Goal: Task Accomplishment & Management: Use online tool/utility

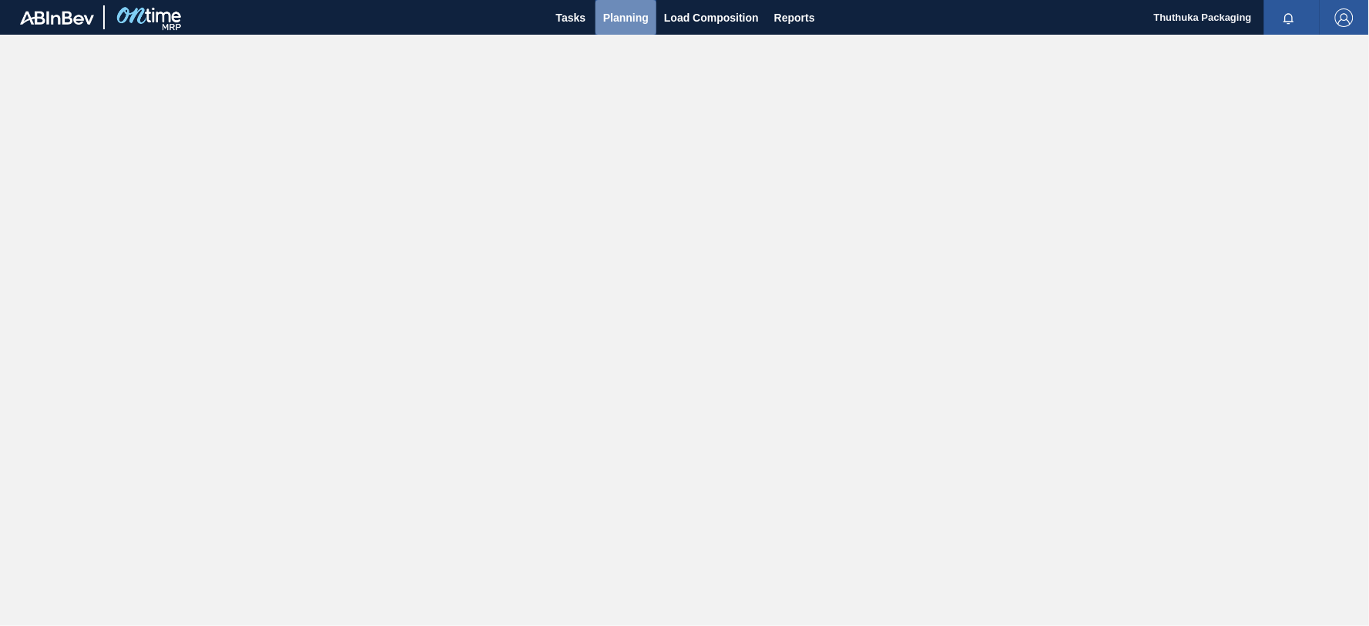
click at [620, 14] on span "Planning" at bounding box center [625, 17] width 45 height 18
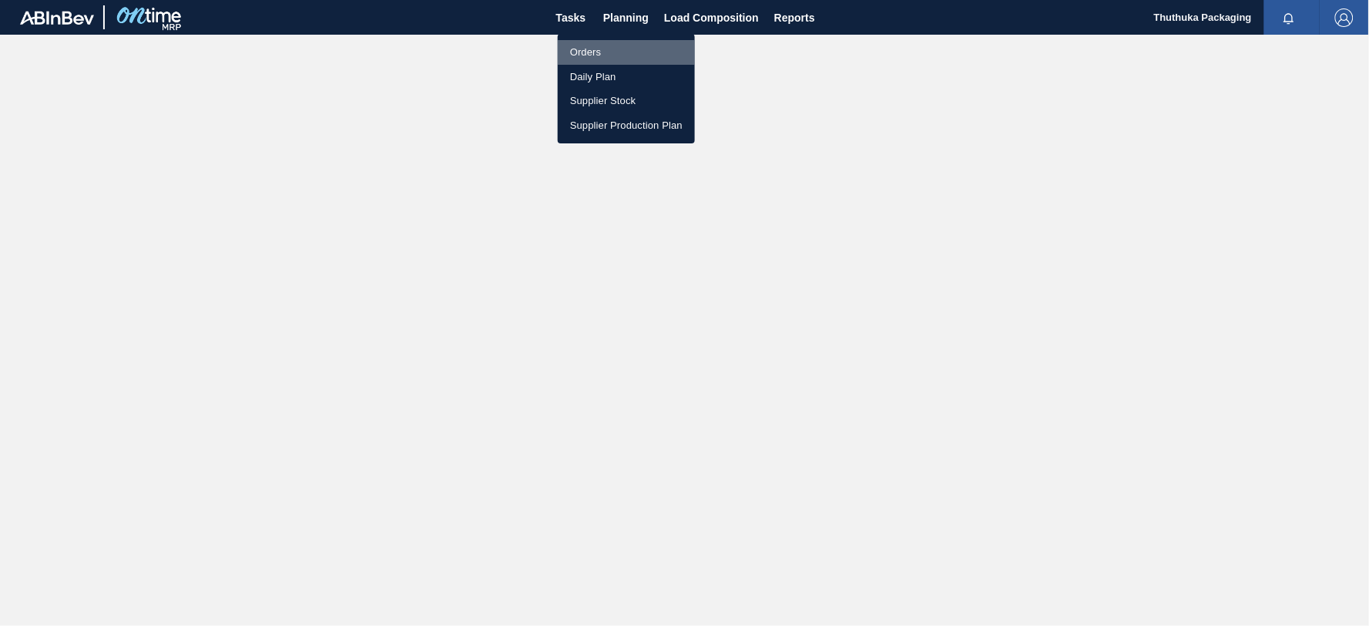
click at [582, 55] on li "Orders" at bounding box center [626, 52] width 137 height 25
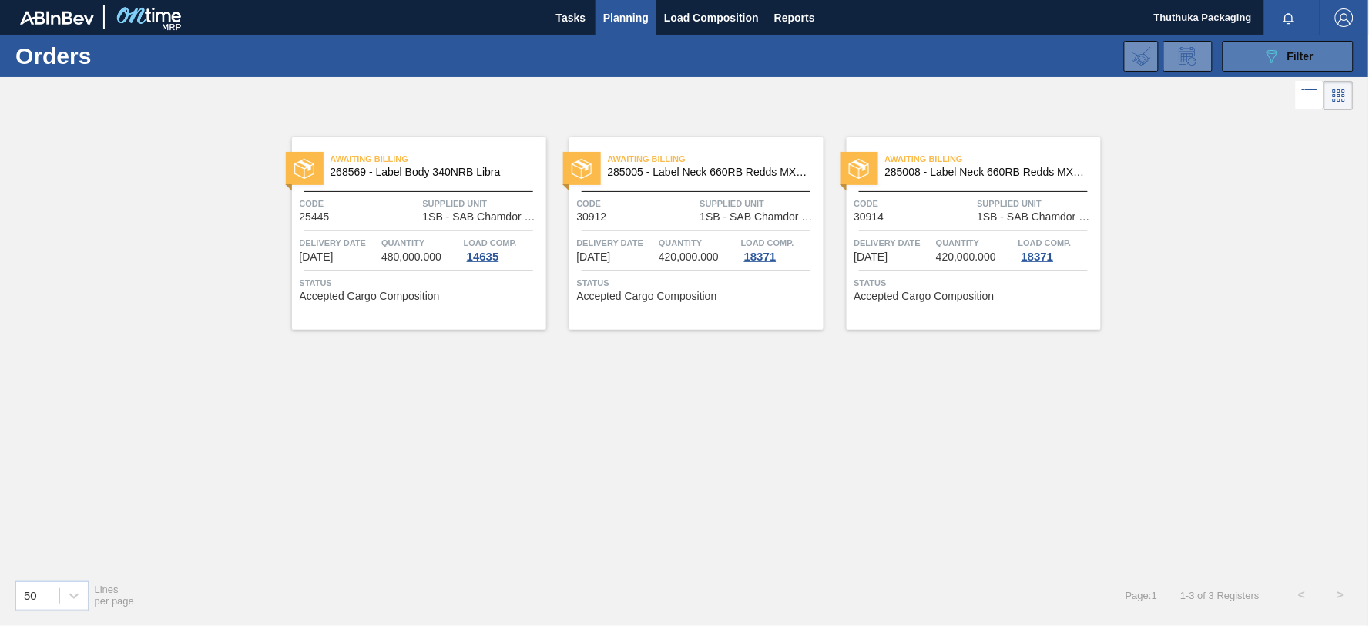
click at [1243, 54] on button "089F7B8B-B2A5-4AFE-B5C0-19BA573D28AC Filter" at bounding box center [1288, 56] width 131 height 31
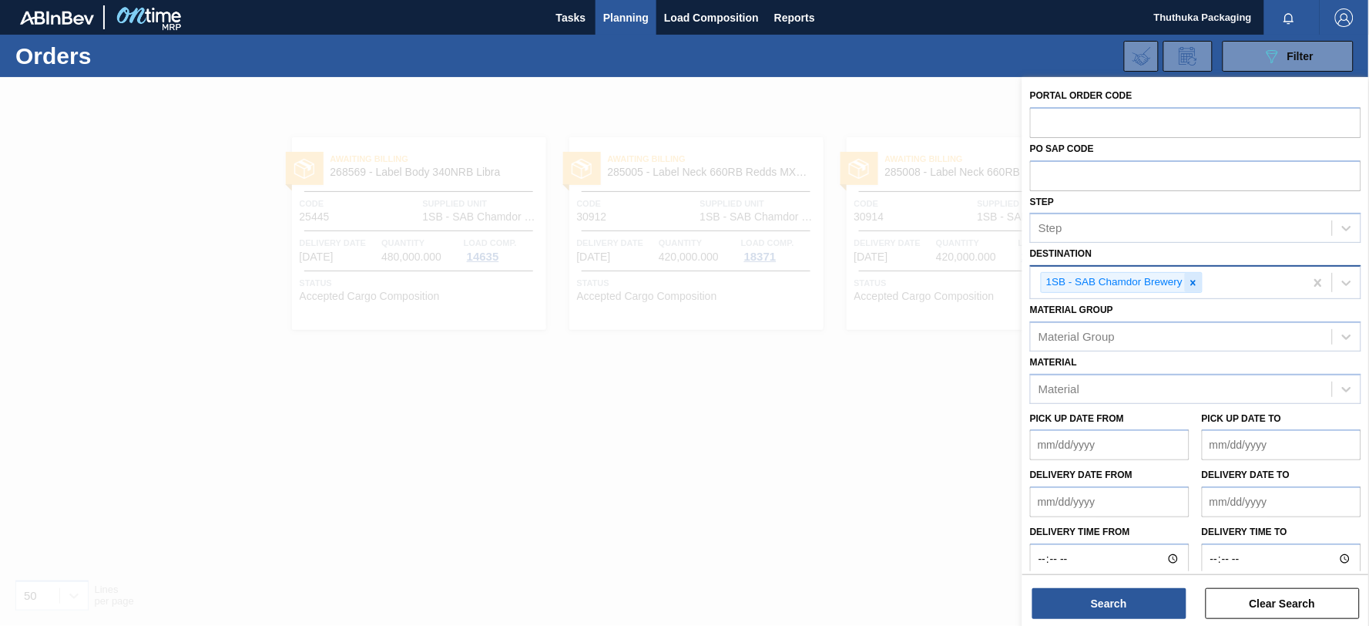
click at [1196, 281] on icon at bounding box center [1193, 282] width 11 height 11
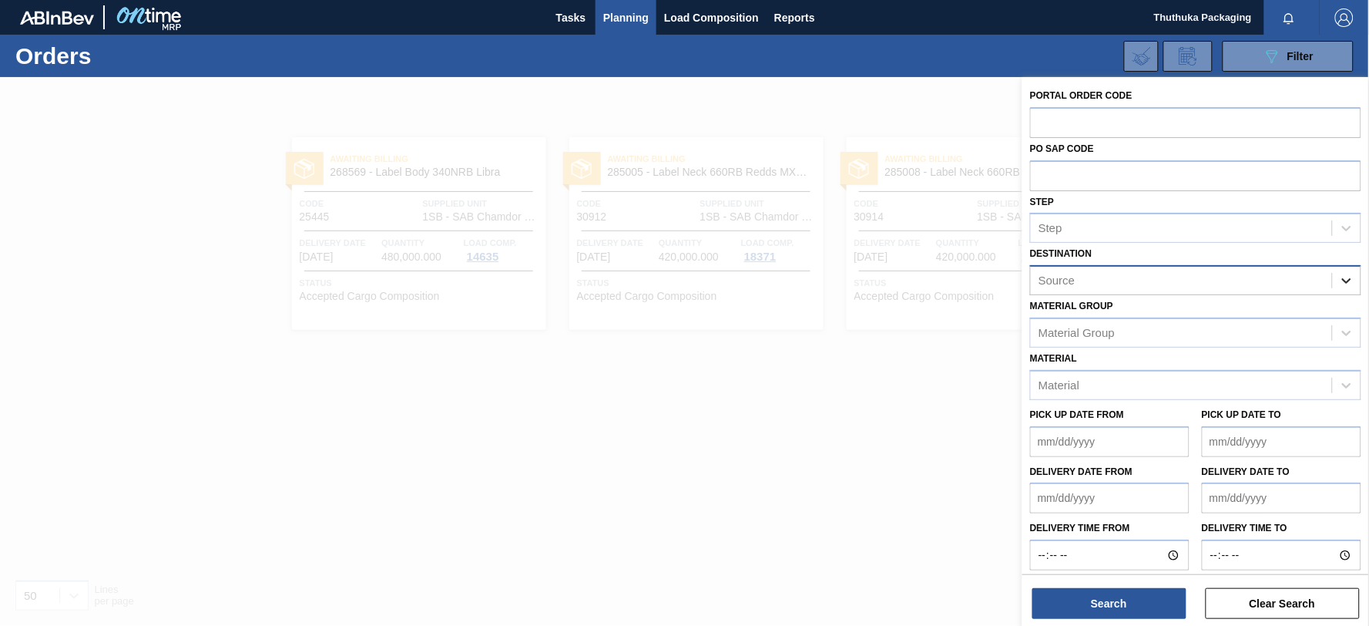
click at [1343, 280] on icon at bounding box center [1346, 280] width 9 height 5
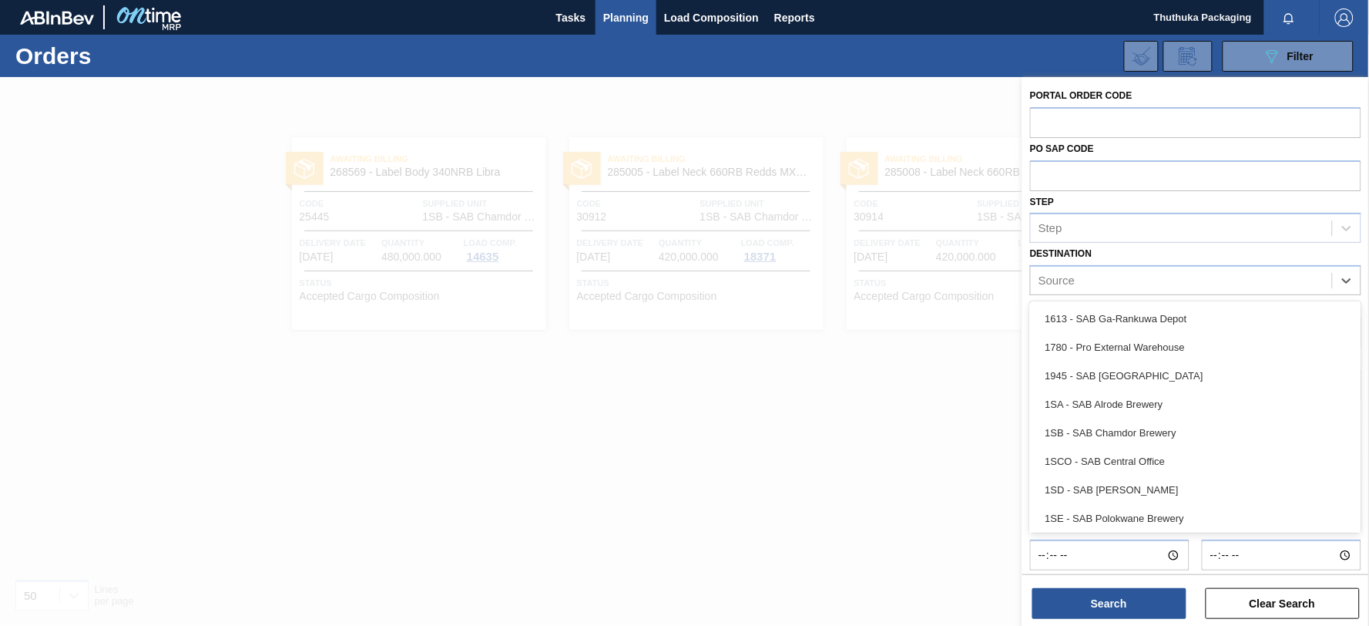
click at [1184, 483] on div "1SD - SAB [PERSON_NAME]" at bounding box center [1195, 489] width 331 height 29
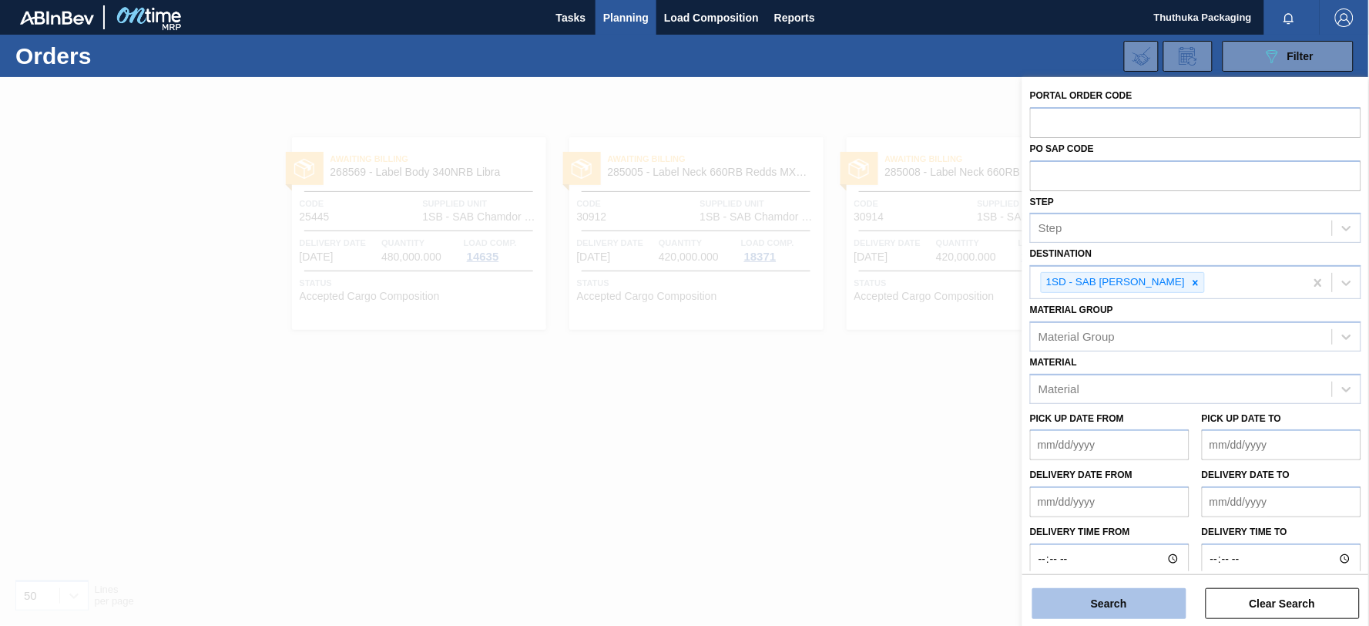
click at [1089, 602] on button "Search" at bounding box center [1109, 603] width 154 height 31
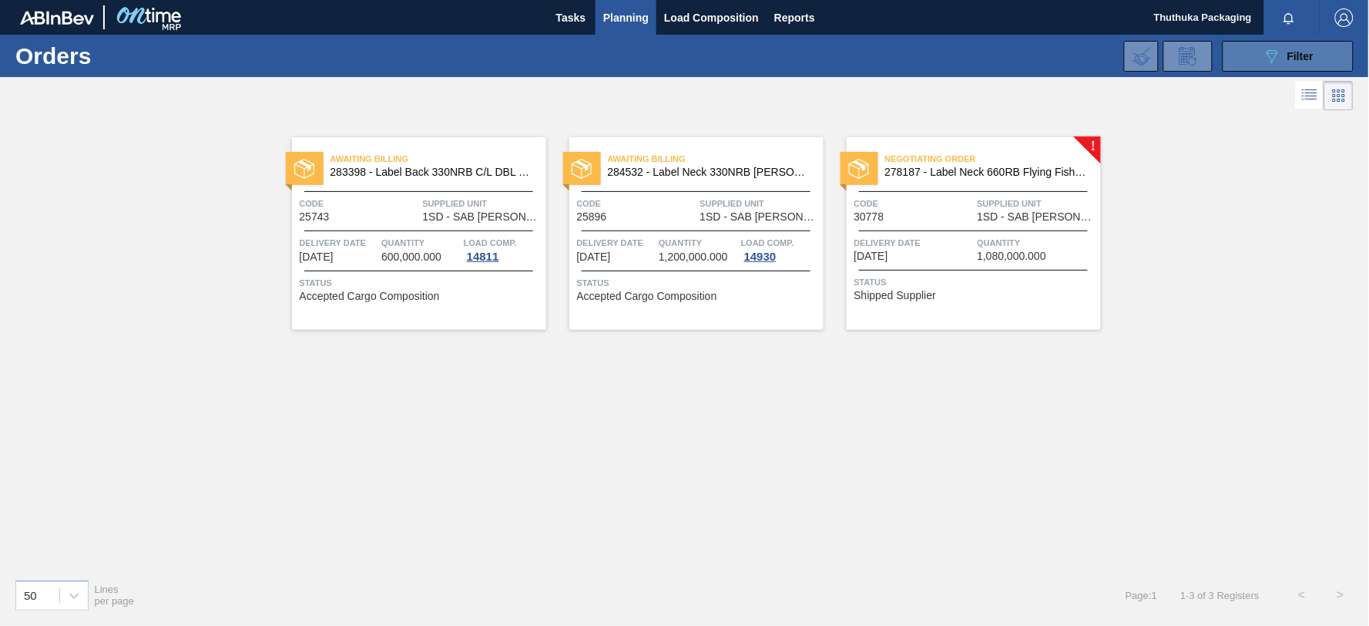
click at [1304, 52] on span "Filter" at bounding box center [1300, 56] width 26 height 12
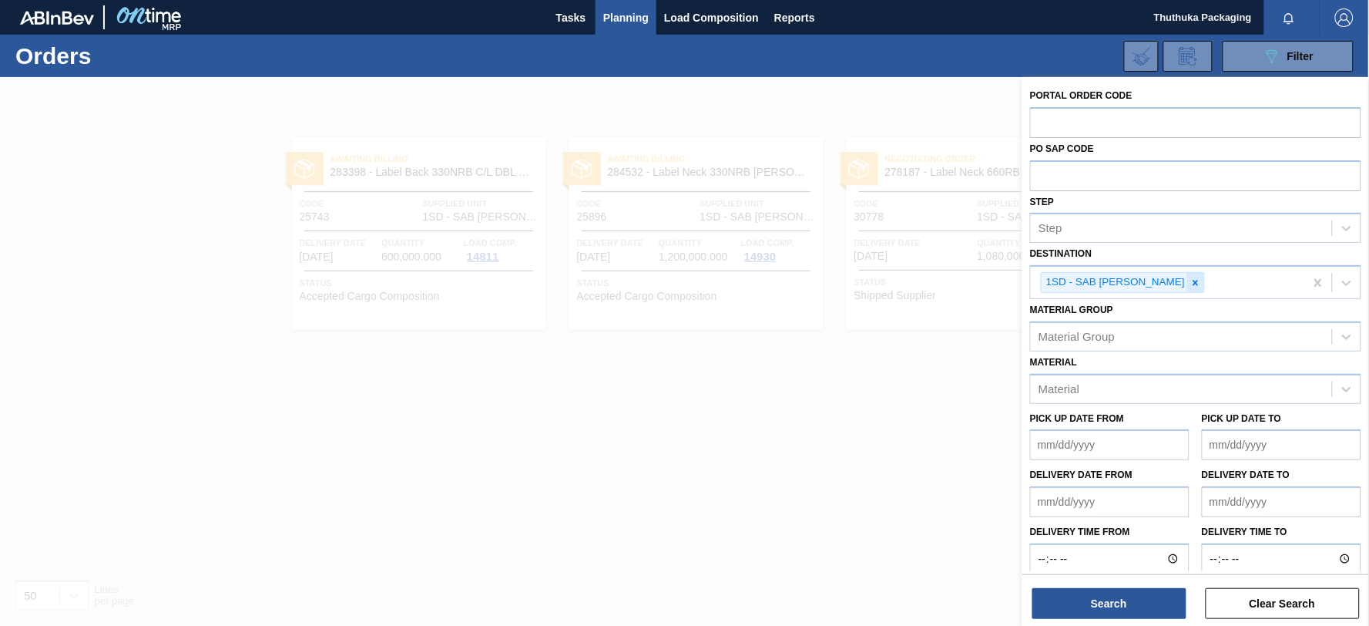
click at [1190, 285] on icon at bounding box center [1195, 282] width 11 height 11
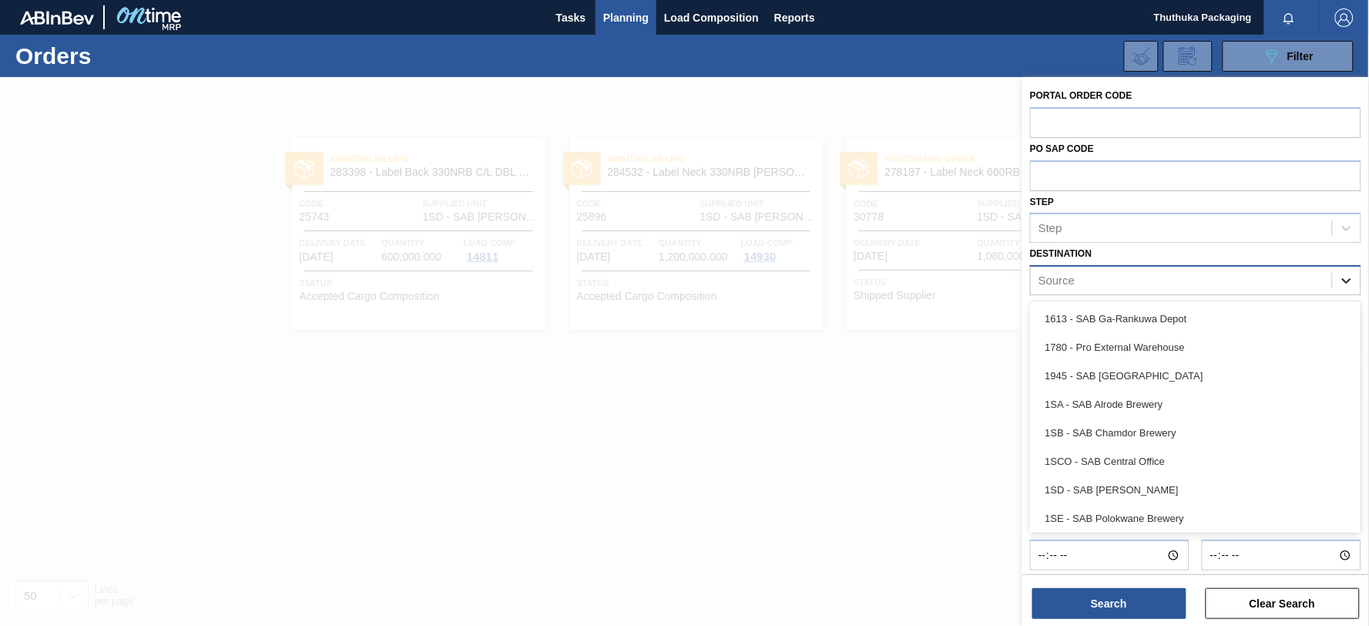
click at [1348, 280] on icon at bounding box center [1346, 280] width 15 height 15
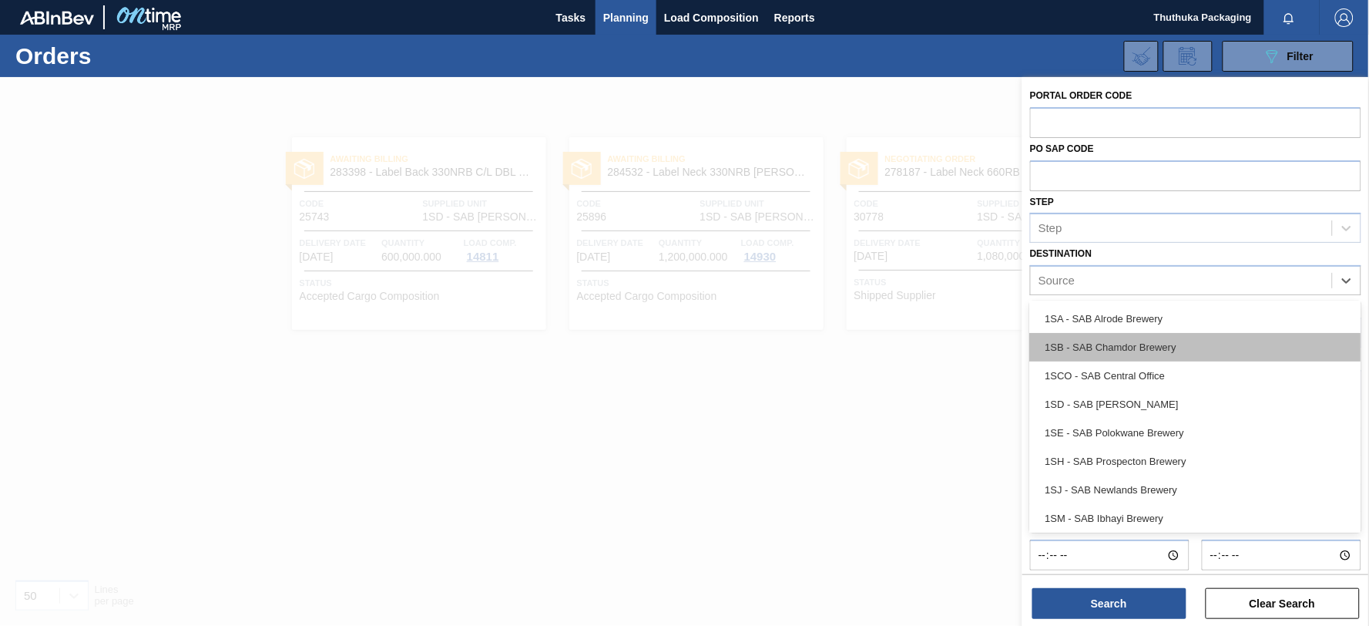
scroll to position [88, 0]
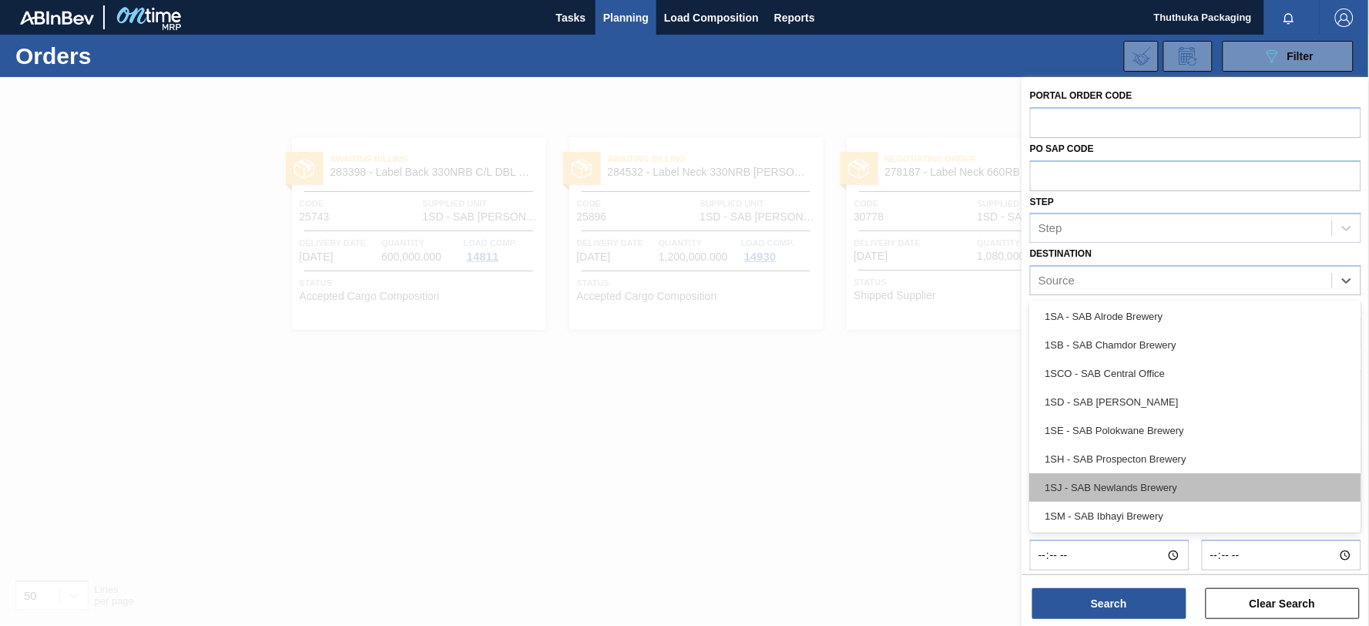
click at [1146, 482] on div "1SJ - SAB Newlands Brewery" at bounding box center [1195, 487] width 331 height 29
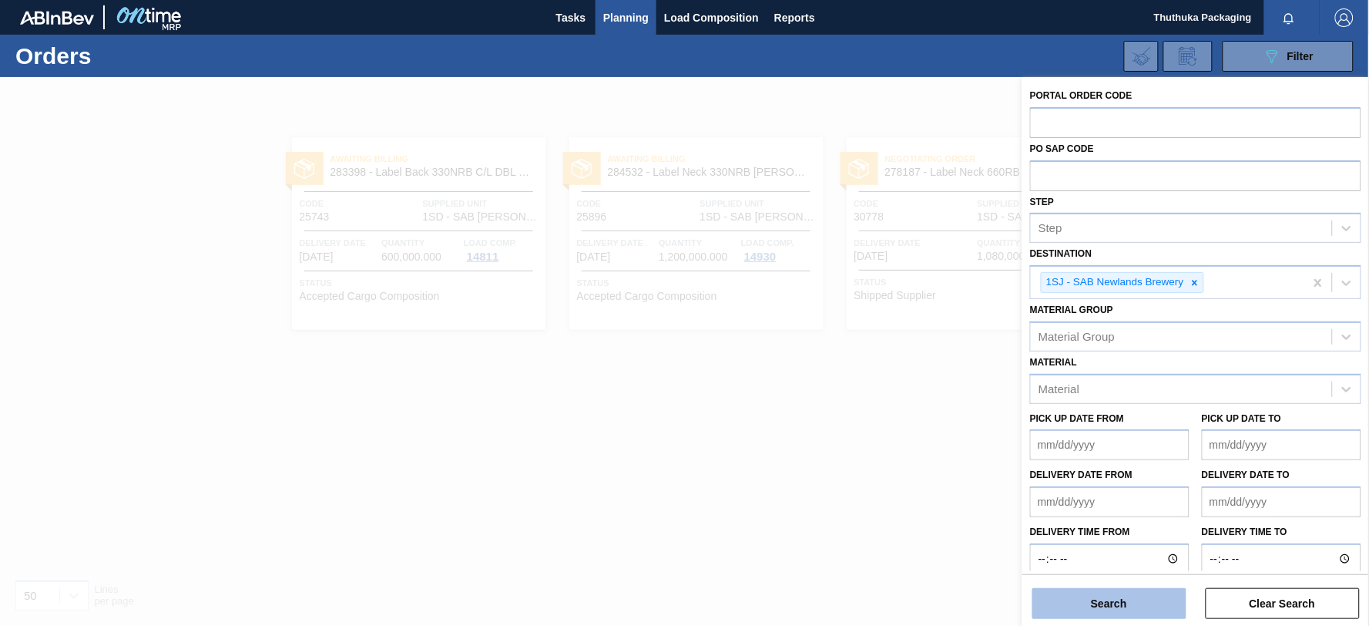
click at [1095, 599] on button "Search" at bounding box center [1109, 603] width 154 height 31
